Goal: Task Accomplishment & Management: Manage account settings

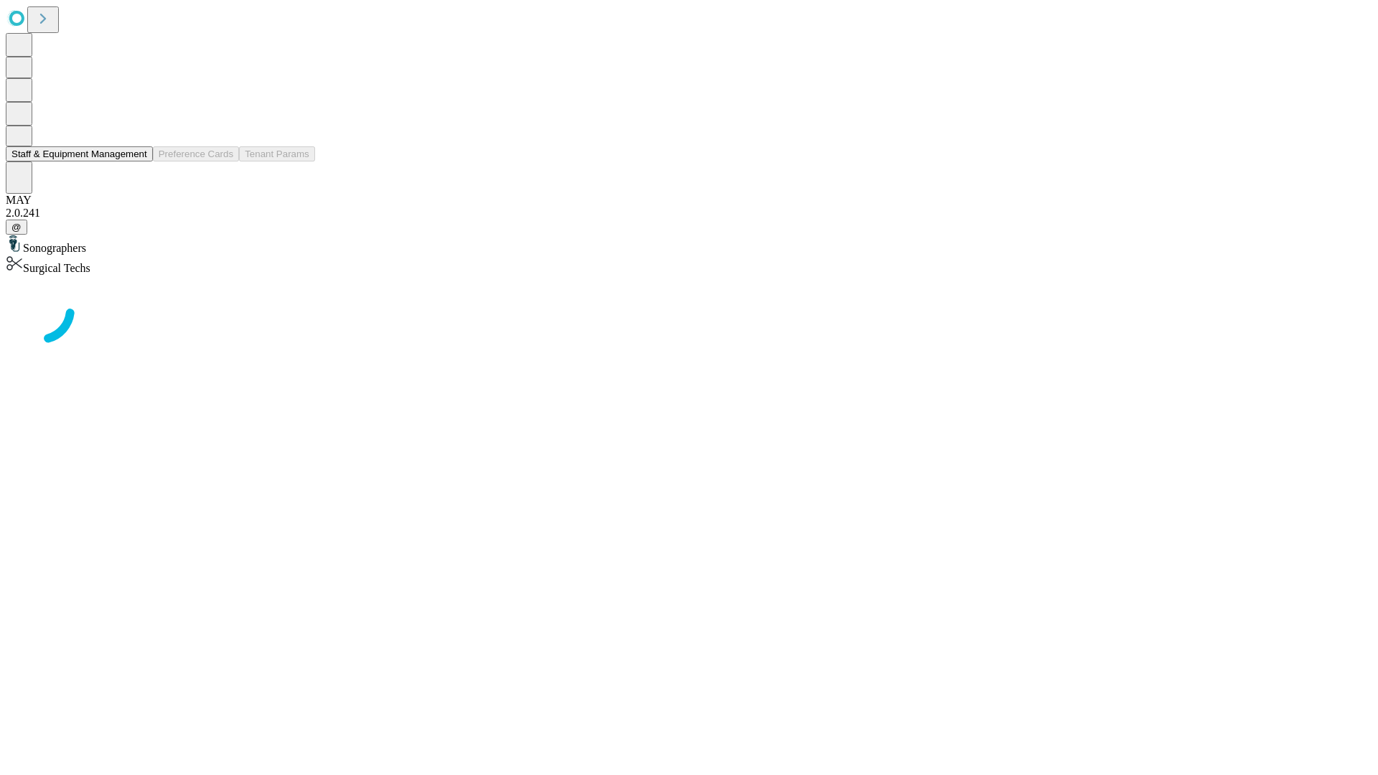
click at [137, 162] on button "Staff & Equipment Management" at bounding box center [79, 153] width 147 height 15
